Goal: Transaction & Acquisition: Purchase product/service

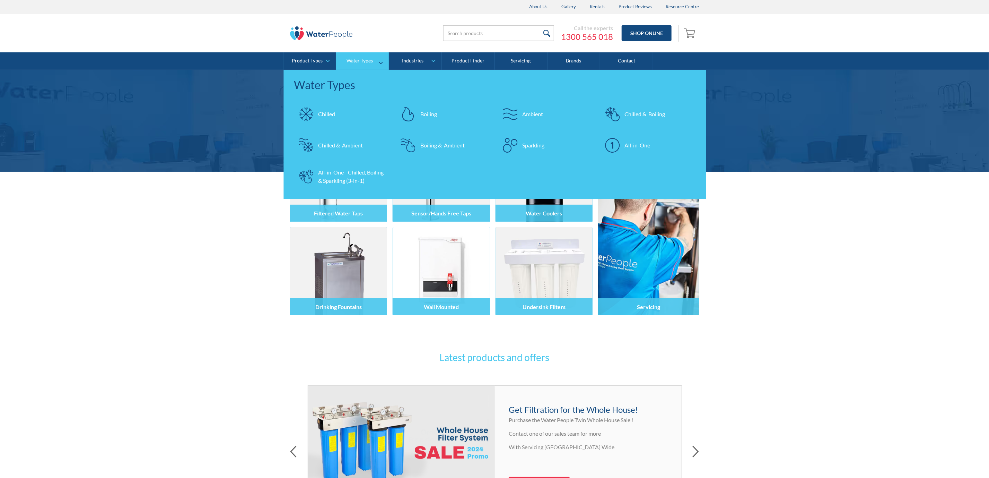
click at [433, 110] on link "Boiling" at bounding box center [443, 114] width 95 height 24
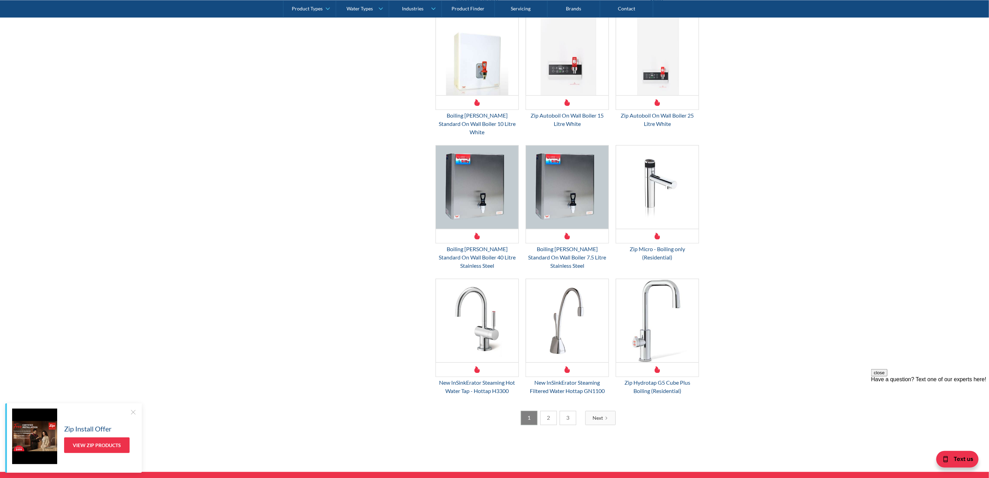
scroll to position [884, 0]
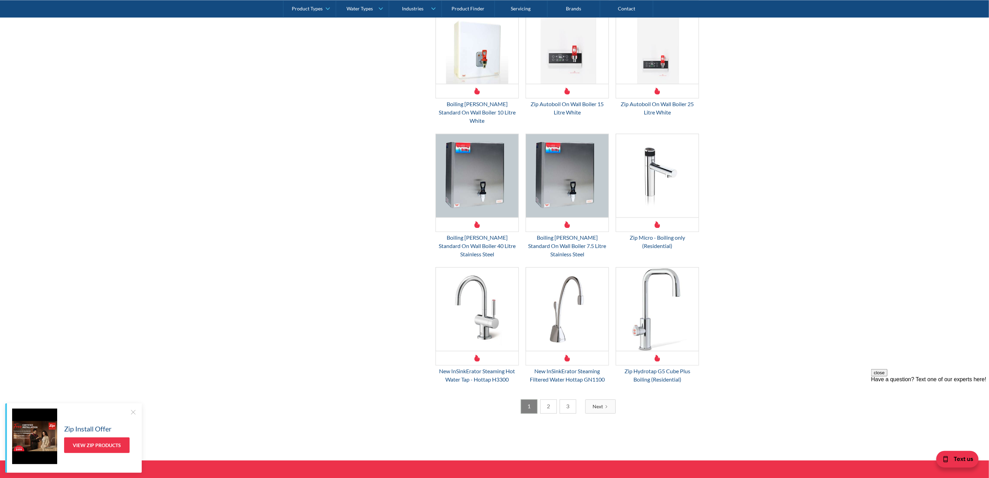
click at [546, 399] on link "2" at bounding box center [548, 406] width 17 height 14
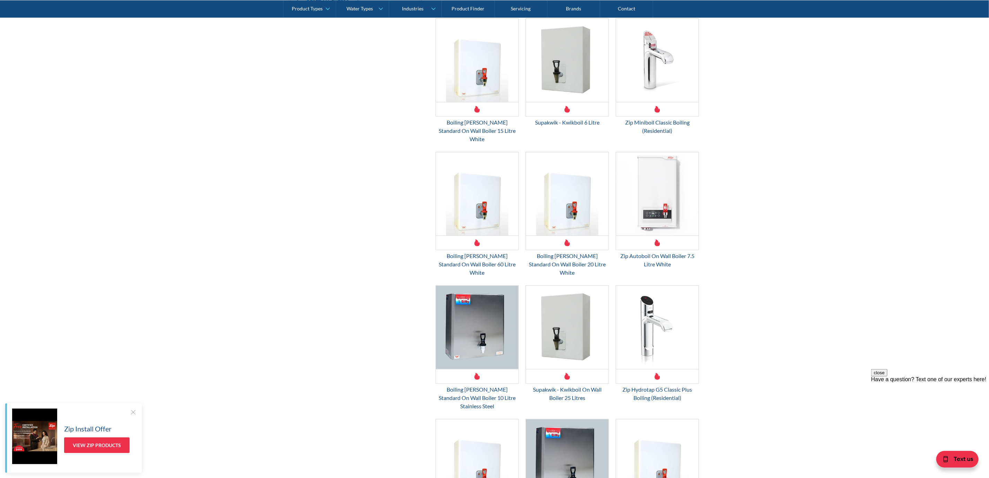
scroll to position [319, 0]
click at [570, 315] on img "Email Form 3" at bounding box center [567, 326] width 83 height 83
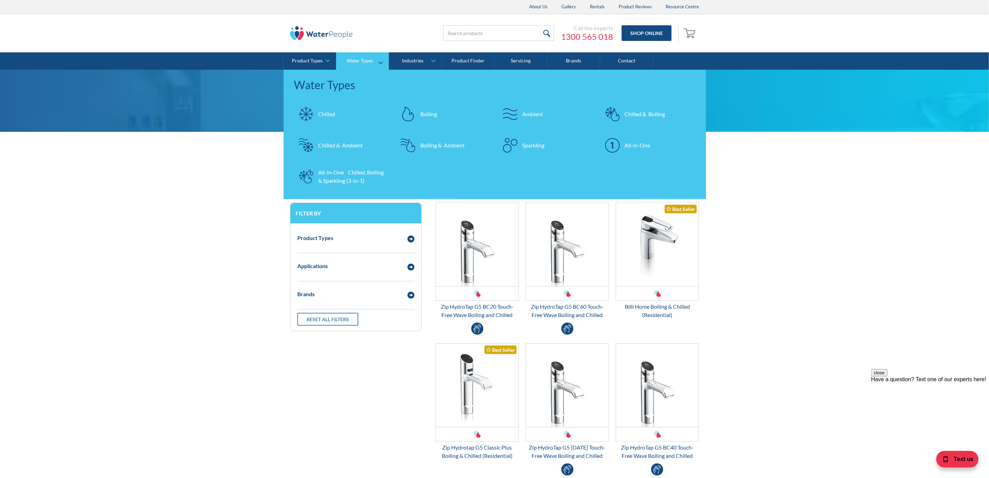
click at [426, 109] on link "Boiling" at bounding box center [443, 114] width 95 height 24
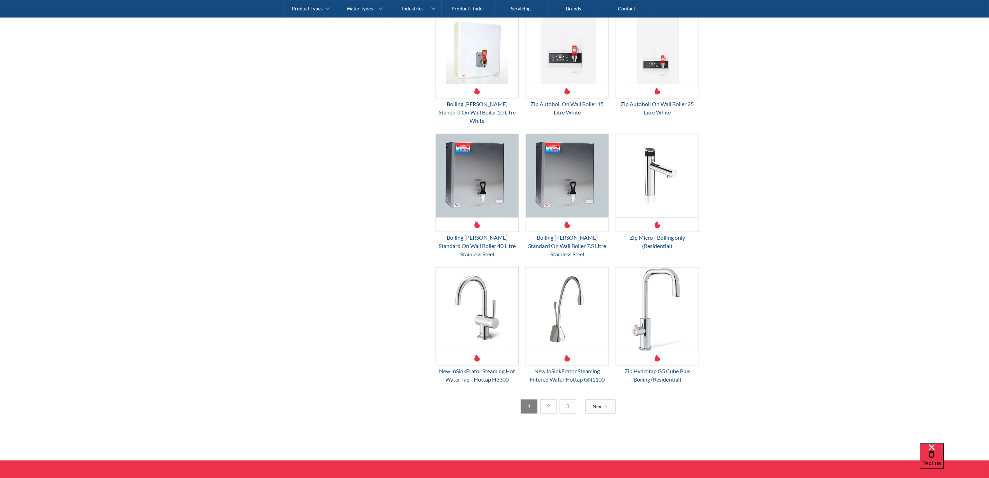
scroll to position [1196, 0]
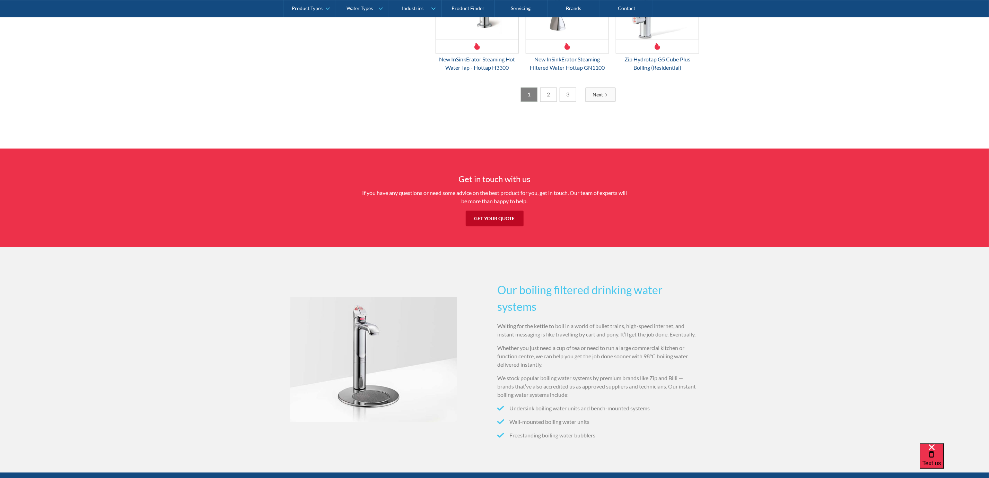
click at [545, 87] on link "2" at bounding box center [548, 94] width 17 height 14
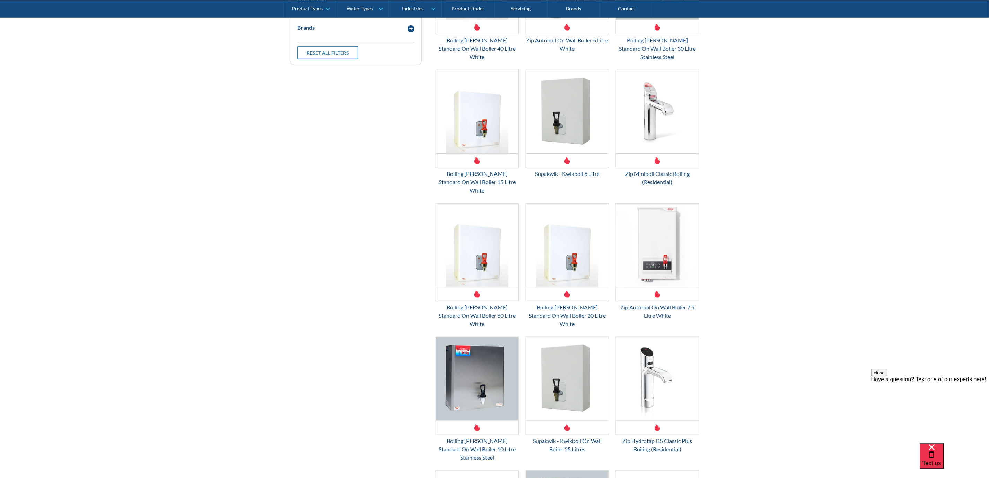
scroll to position [369, 0]
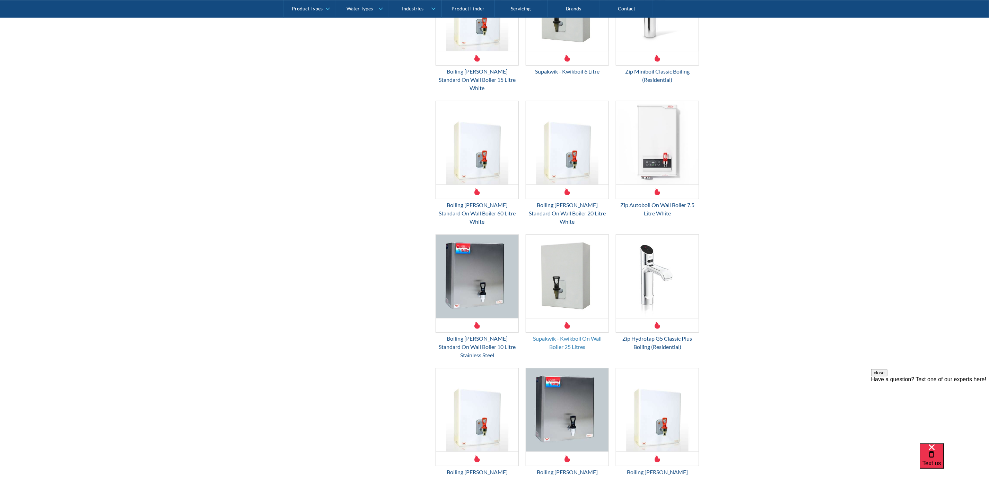
click at [573, 334] on div "Supakwik - Kwikboil On Wall Boiler 25 Litres" at bounding box center [567, 342] width 83 height 17
